Goal: Task Accomplishment & Management: Use online tool/utility

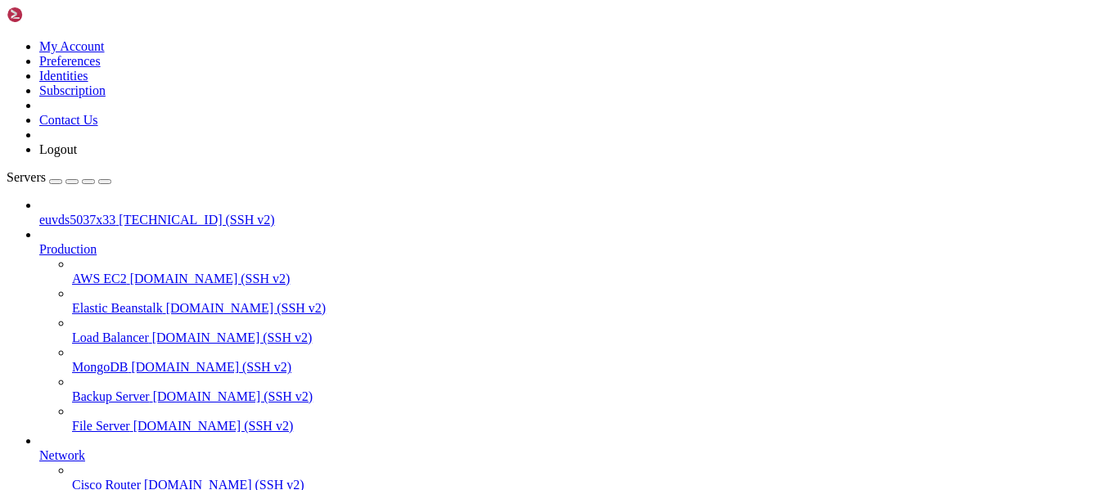
drag, startPoint x: 110, startPoint y: 106, endPoint x: 102, endPoint y: 108, distance: 8.5
click at [119, 213] on span "[TECHNICAL_ID] (SSH v2)" at bounding box center [196, 220] width 155 height 14
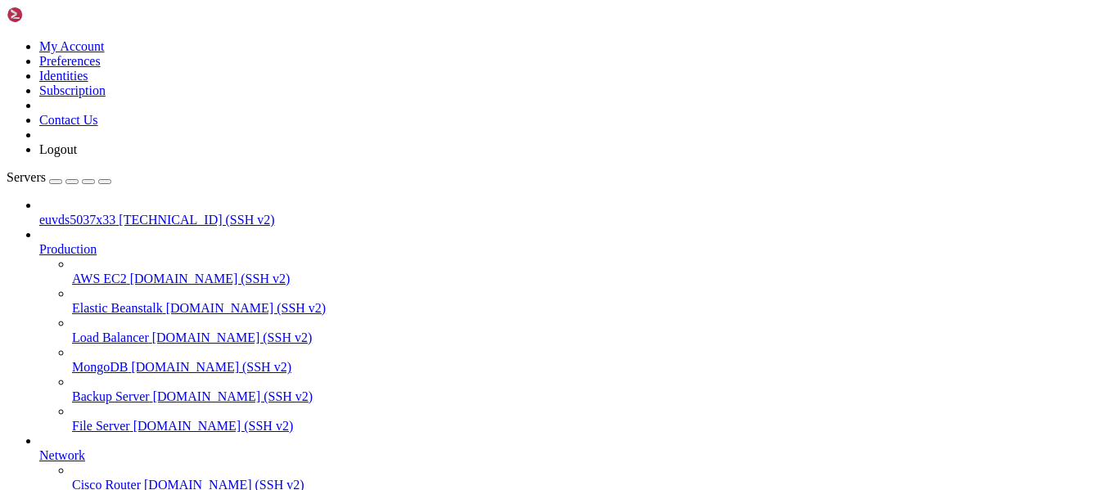
click at [98, 213] on span "euvds5037x33" at bounding box center [77, 220] width 76 height 14
click at [96, 213] on span "euvds5037x33" at bounding box center [77, 220] width 76 height 14
click at [119, 213] on span "[TECHNICAL_ID] (SSH v2)" at bounding box center [196, 220] width 155 height 14
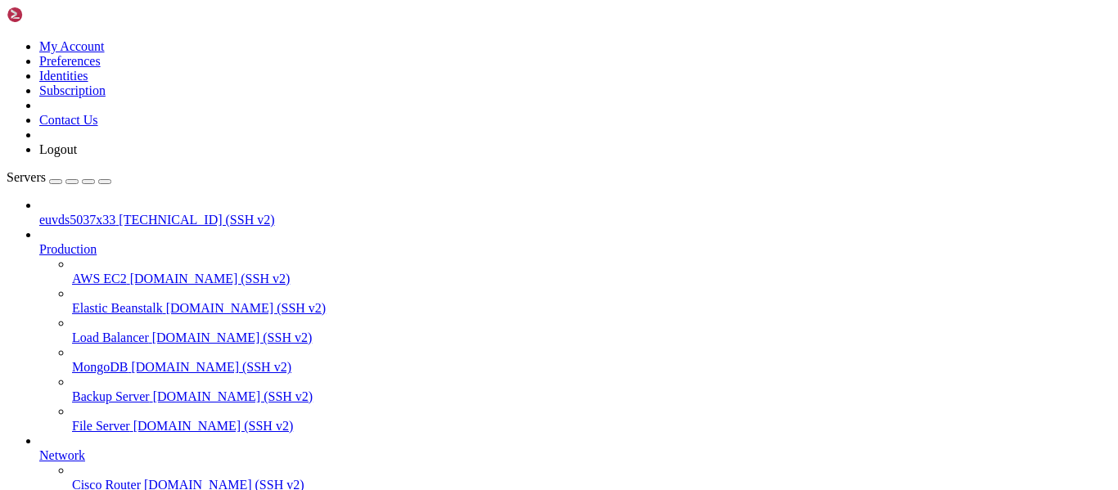
scroll to position [16, 0]
drag, startPoint x: 12, startPoint y: 1247, endPoint x: 54, endPoint y: 1300, distance: 67.6
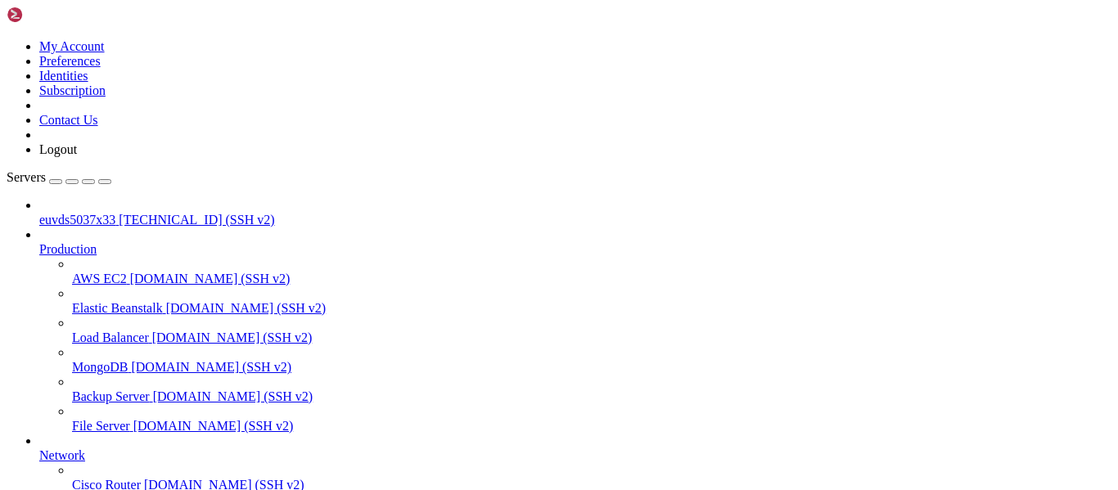
drag, startPoint x: 17, startPoint y: 1253, endPoint x: 63, endPoint y: 1282, distance: 54.5
drag, startPoint x: 12, startPoint y: 1253, endPoint x: 90, endPoint y: 1306, distance: 94.2
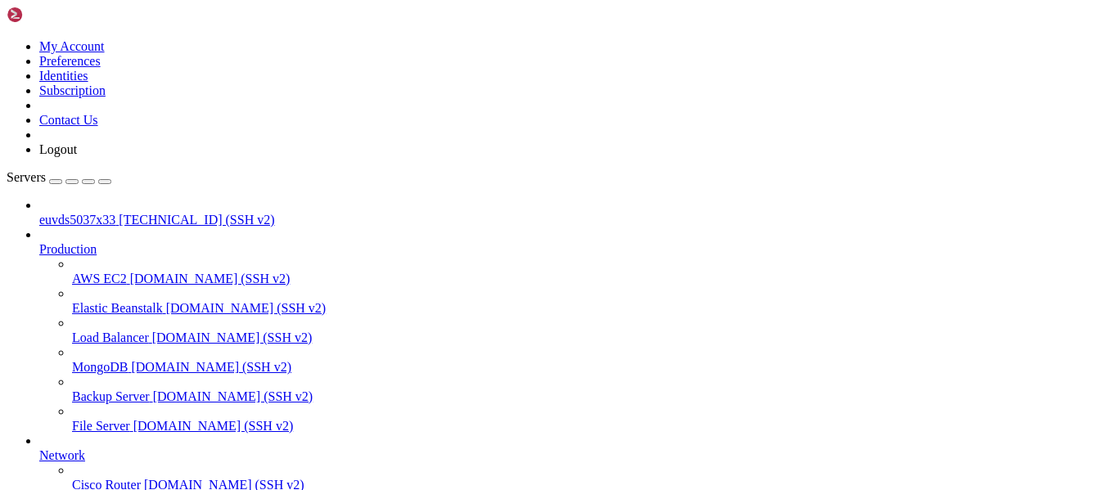
copy div "vps:~# sudo nano /usr/local/apache/conf.d/rpaf.conf vps:~# sudo /usr/local/apac…"
drag, startPoint x: 15, startPoint y: 957, endPoint x: 47, endPoint y: 1122, distance: 167.7
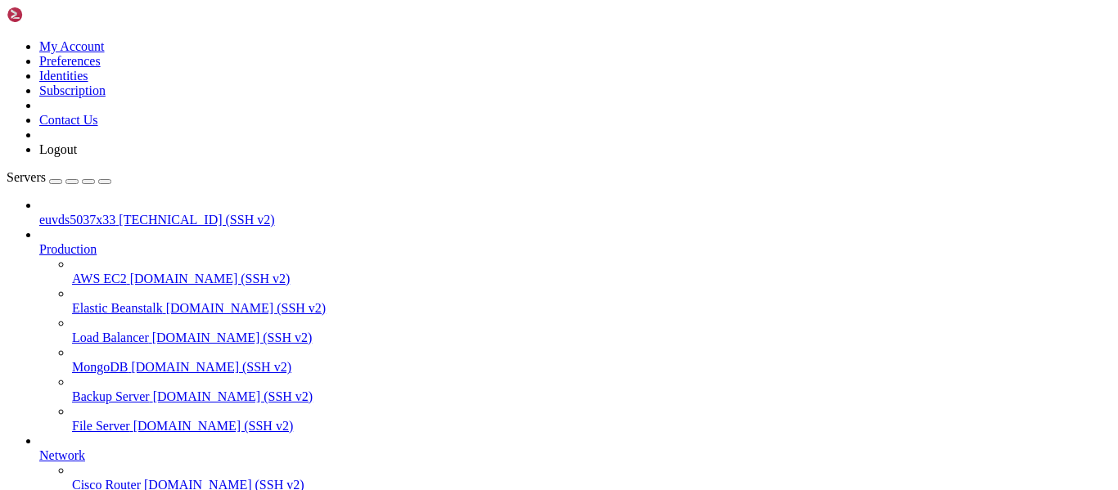
copy div "GNU nano 5.6.1 /usr/local/apache/conf.d/rpaf.conf <IfModule !mod_rpaf.c> # Load…"
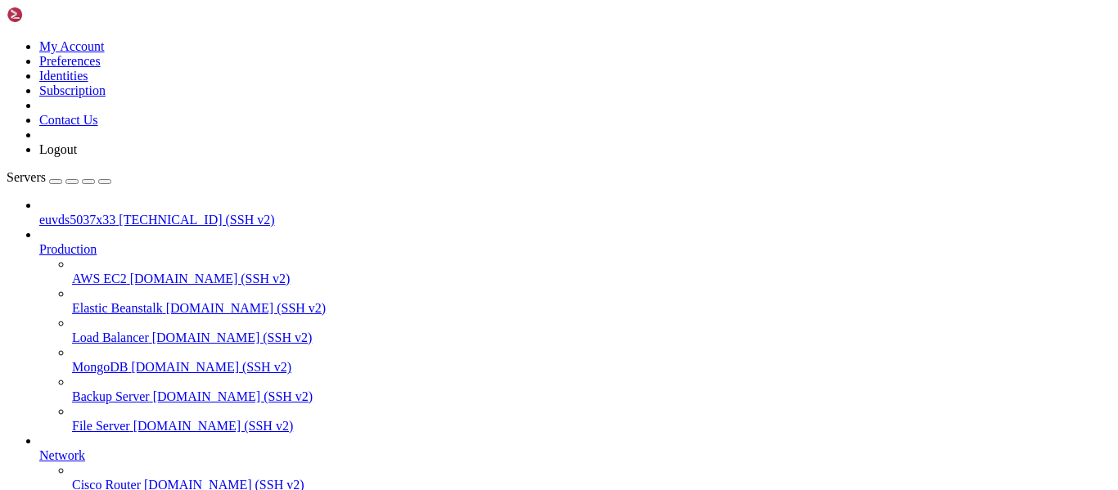
scroll to position [59, 0]
drag, startPoint x: 16, startPoint y: 1203, endPoint x: 87, endPoint y: 1318, distance: 135.1
drag, startPoint x: 13, startPoint y: 1282, endPoint x: 74, endPoint y: 1308, distance: 66.4
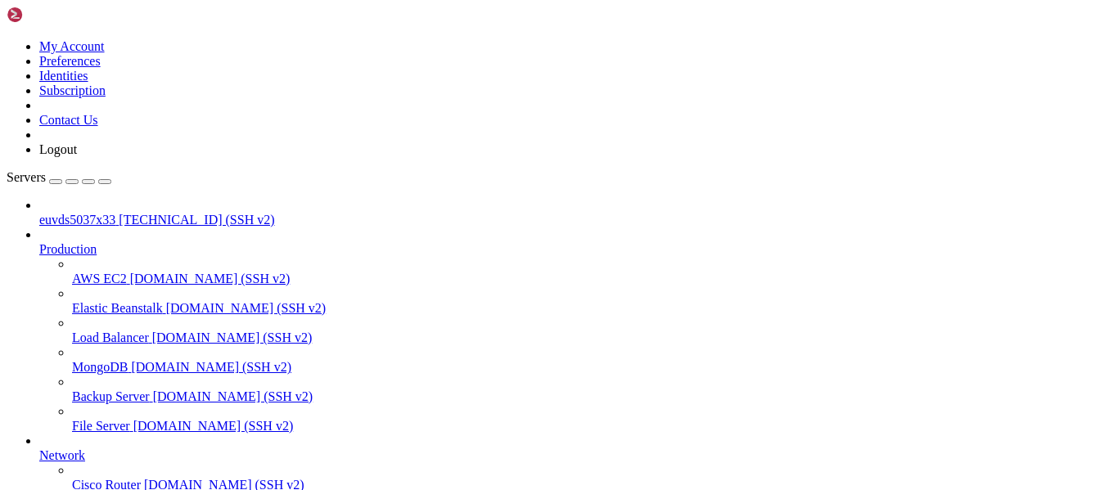
copy div "vps:~# sudo /usr/local/apache/bin/apachectl configtest Syntax OK vps:~#"
drag, startPoint x: 15, startPoint y: 1082, endPoint x: 190, endPoint y: 1308, distance: 285.8
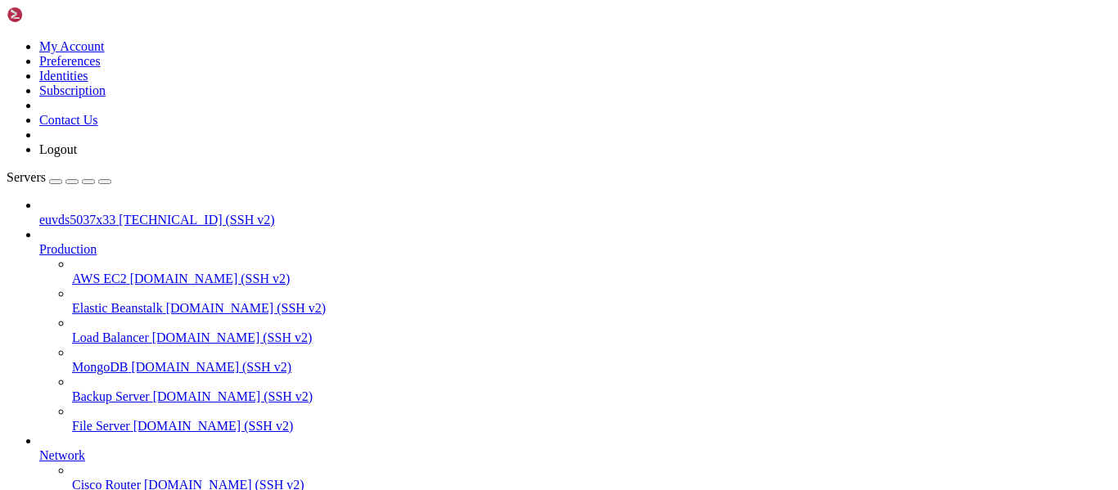
copy div "● httpd.service - Web server Apache Loaded: loaded ( /usr/lib/systemd/system/ht…"
drag, startPoint x: 11, startPoint y: 1207, endPoint x: 133, endPoint y: 1302, distance: 153.9
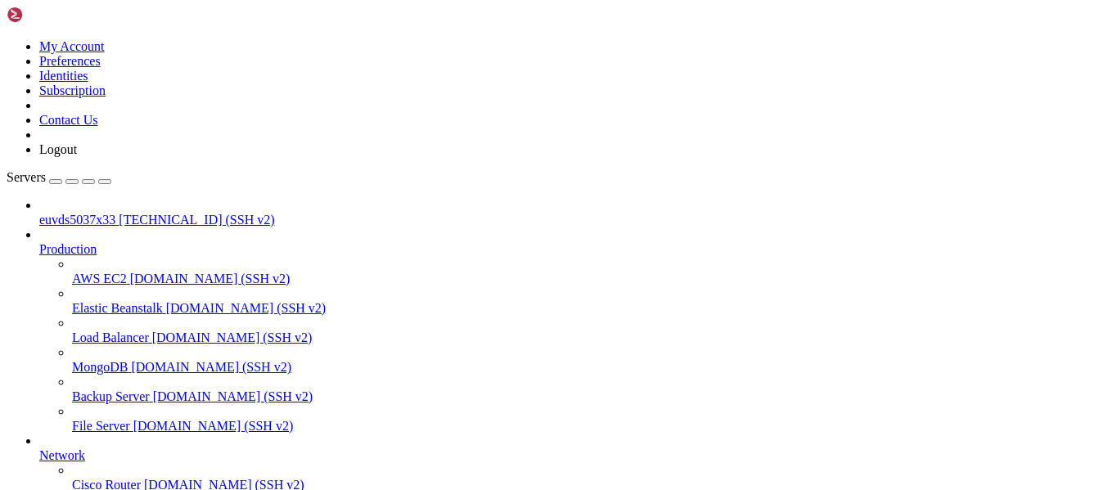
drag, startPoint x: 14, startPoint y: 1208, endPoint x: 172, endPoint y: 1330, distance: 199.5
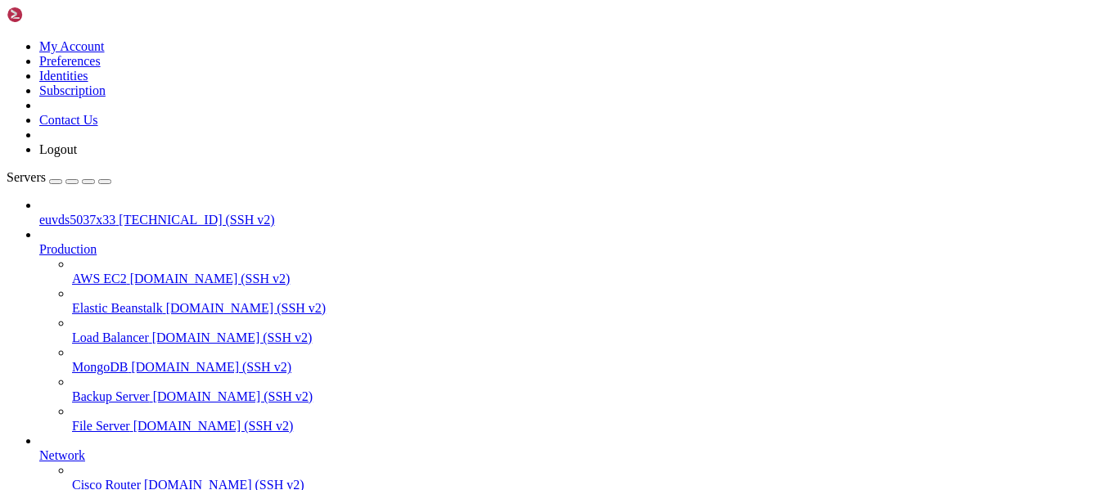
drag, startPoint x: 15, startPoint y: 1209, endPoint x: 136, endPoint y: 1309, distance: 156.9
copy div "[DATE] 00:15:25 [DOMAIN_NAME] systemd[1]: Starting Web server Apache... [DATE] …"
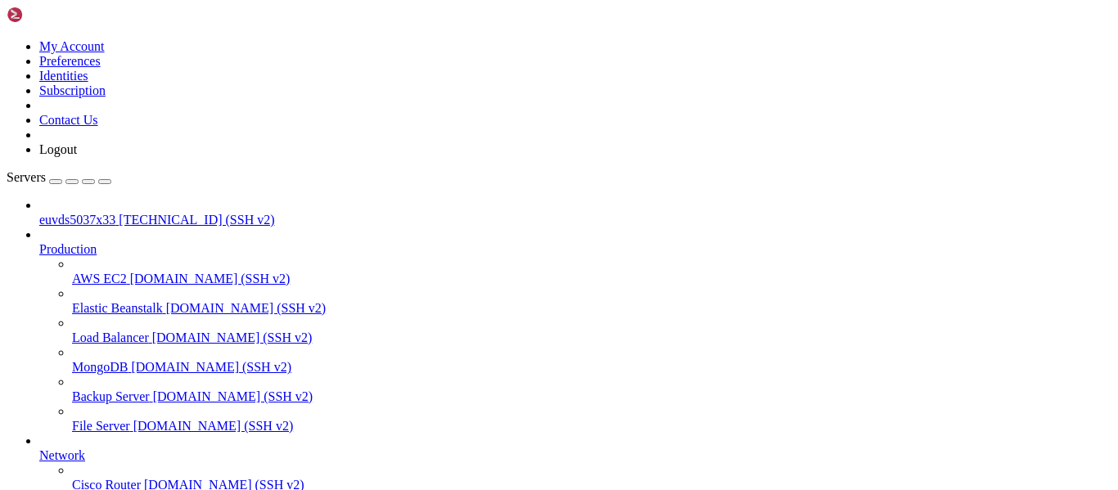
drag, startPoint x: 16, startPoint y: 1150, endPoint x: 317, endPoint y: 1313, distance: 343.0
copy div "vps:~# curl -I localhost:8181 HTTP/1.1 200 OK Date : [DATE] 23:19:16 GMT Server…"
drag, startPoint x: 267, startPoint y: 444, endPoint x: 272, endPoint y: 456, distance: 12.5
